Goal: Information Seeking & Learning: Learn about a topic

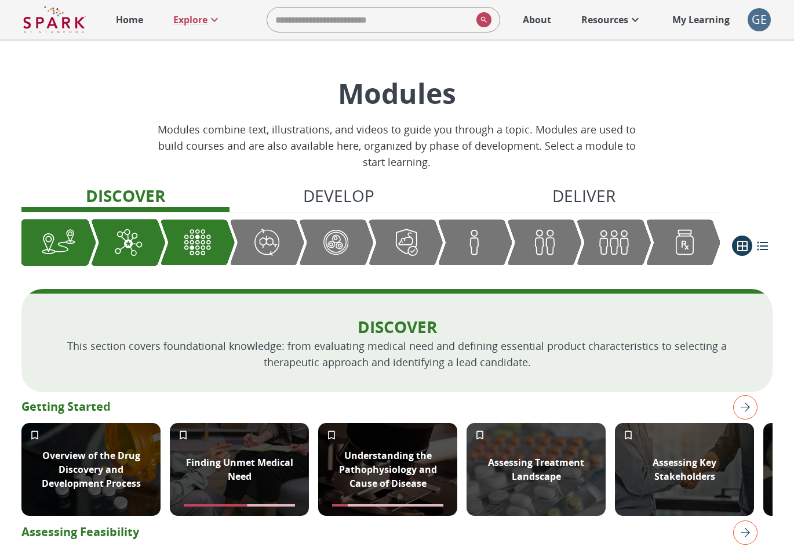
click at [68, 21] on img at bounding box center [54, 20] width 63 height 28
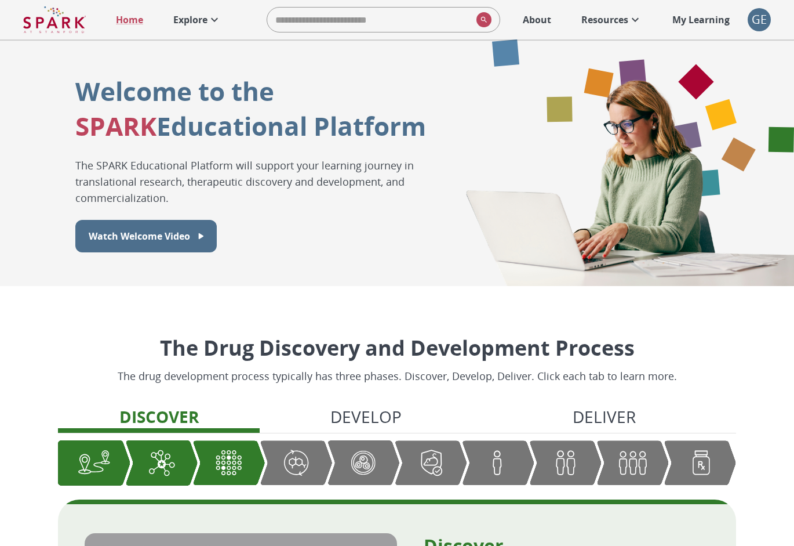
click at [195, 15] on p "Explore" at bounding box center [190, 20] width 34 height 14
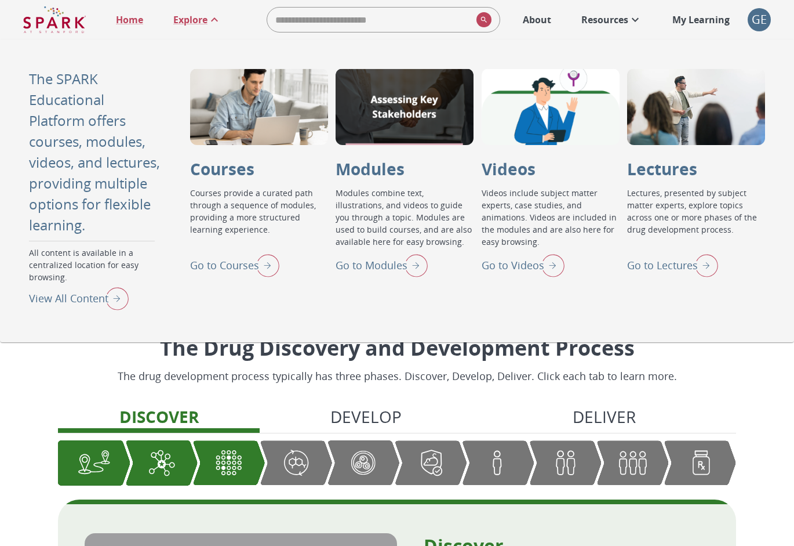
click at [74, 293] on p "View All Content" at bounding box center [68, 298] width 79 height 16
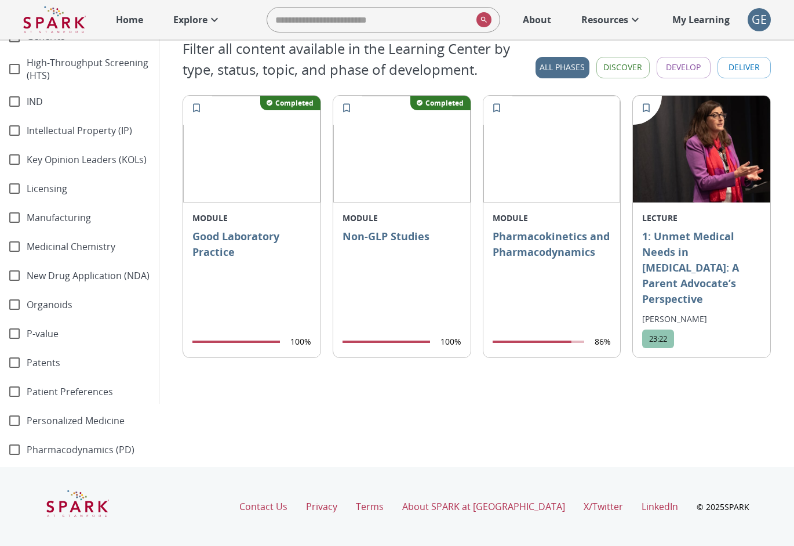
scroll to position [1167, 0]
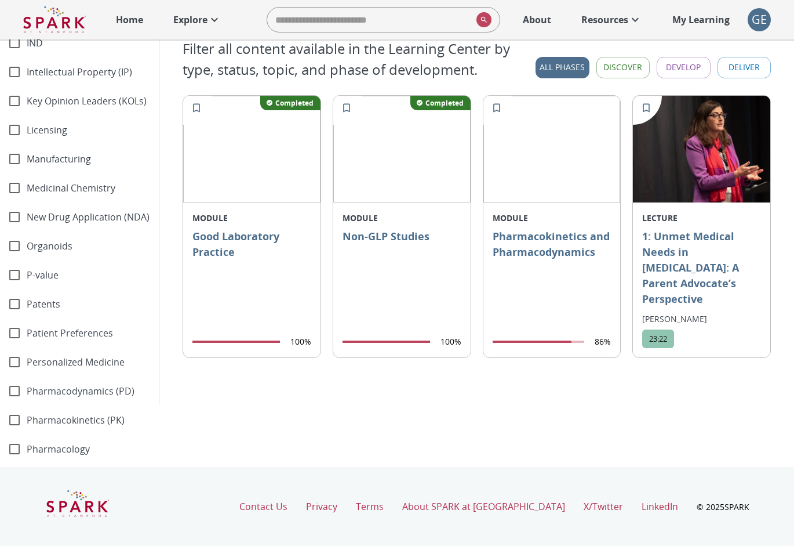
click at [37, 413] on span "Pharmacokinetics (PK)" at bounding box center [88, 419] width 123 height 13
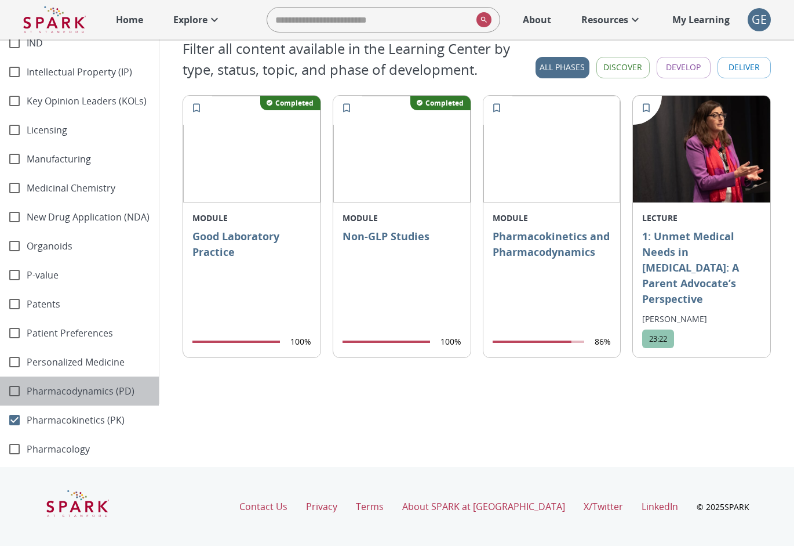
click at [95, 384] on span "Pharmacodynamics (PD)" at bounding box center [88, 390] width 123 height 13
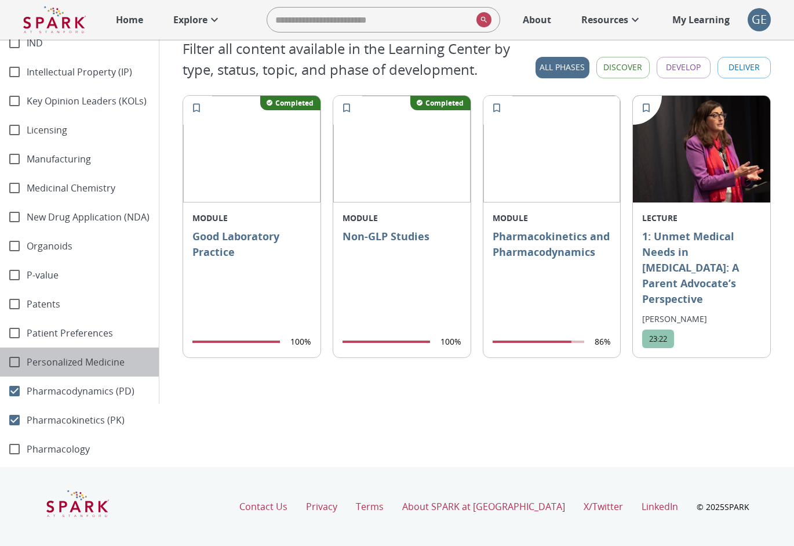
click at [71, 355] on span "Personalized Medicine" at bounding box center [88, 361] width 123 height 13
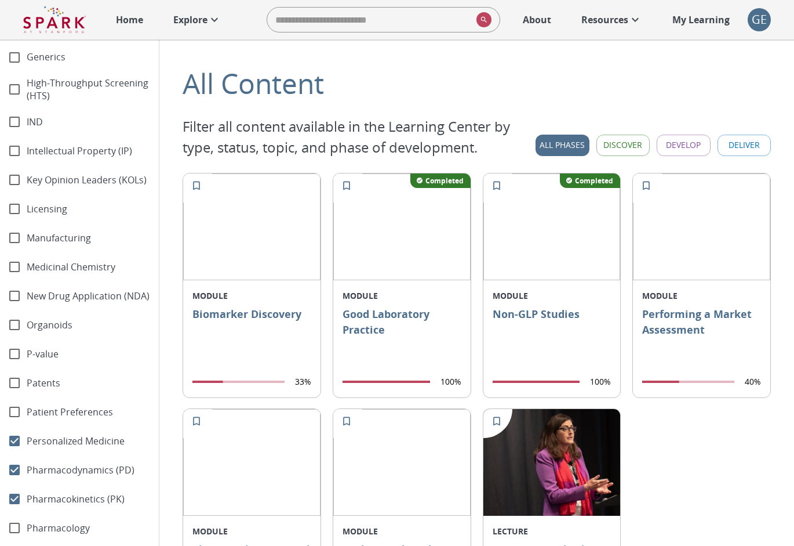
scroll to position [0, 0]
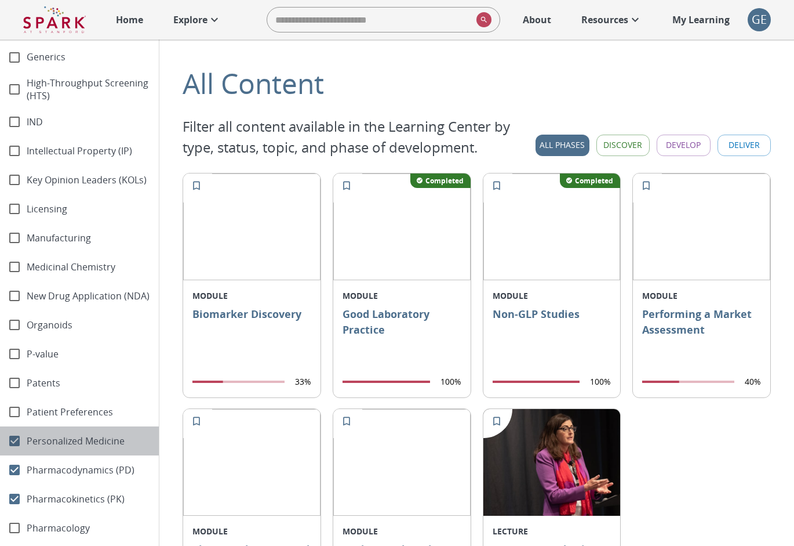
click at [47, 434] on span "Personalized Medicine" at bounding box center [88, 440] width 123 height 13
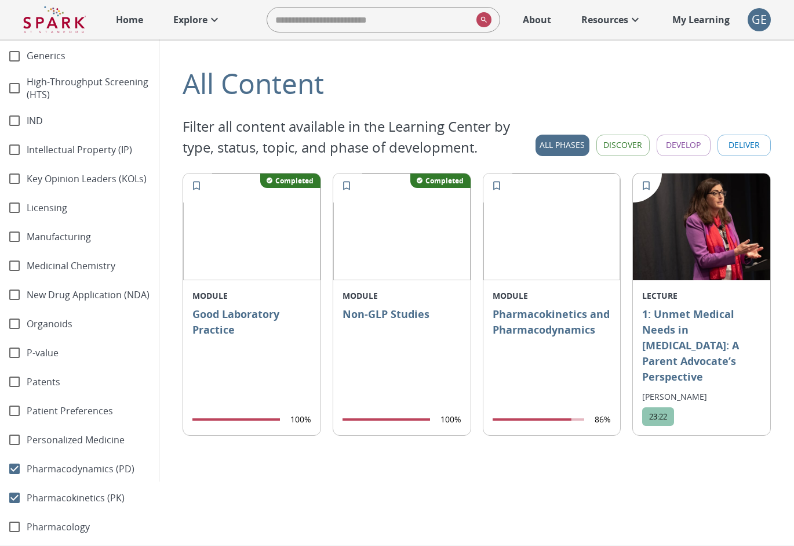
click at [30, 462] on span "Pharmacodynamics (PD)" at bounding box center [88, 468] width 123 height 13
